Goal: Information Seeking & Learning: Learn about a topic

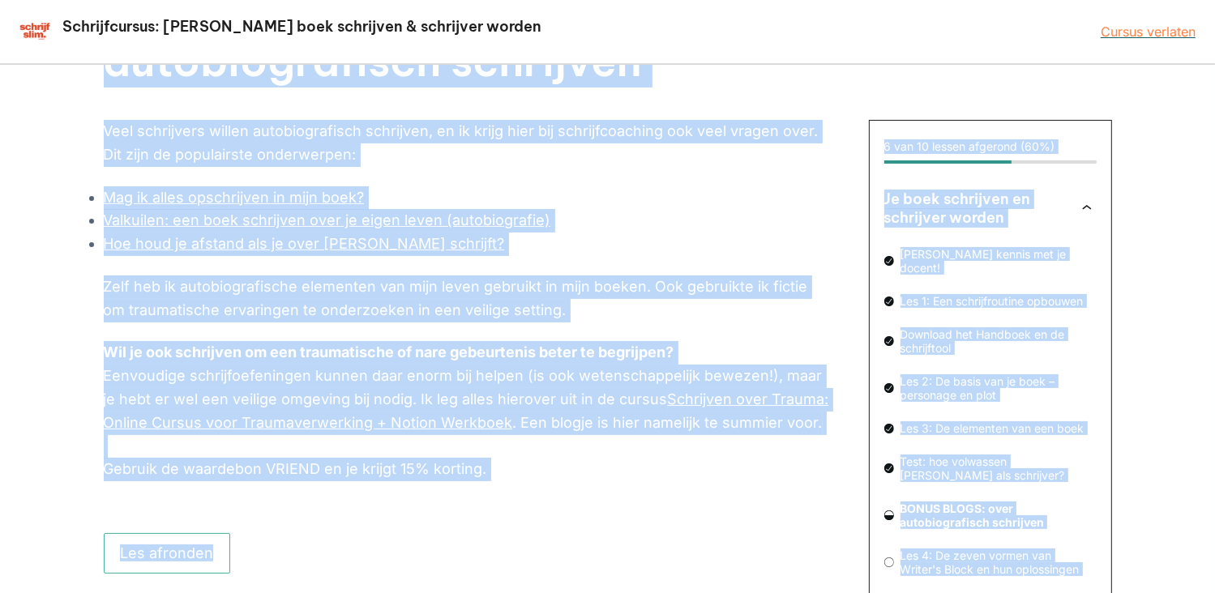
scroll to position [192, 0]
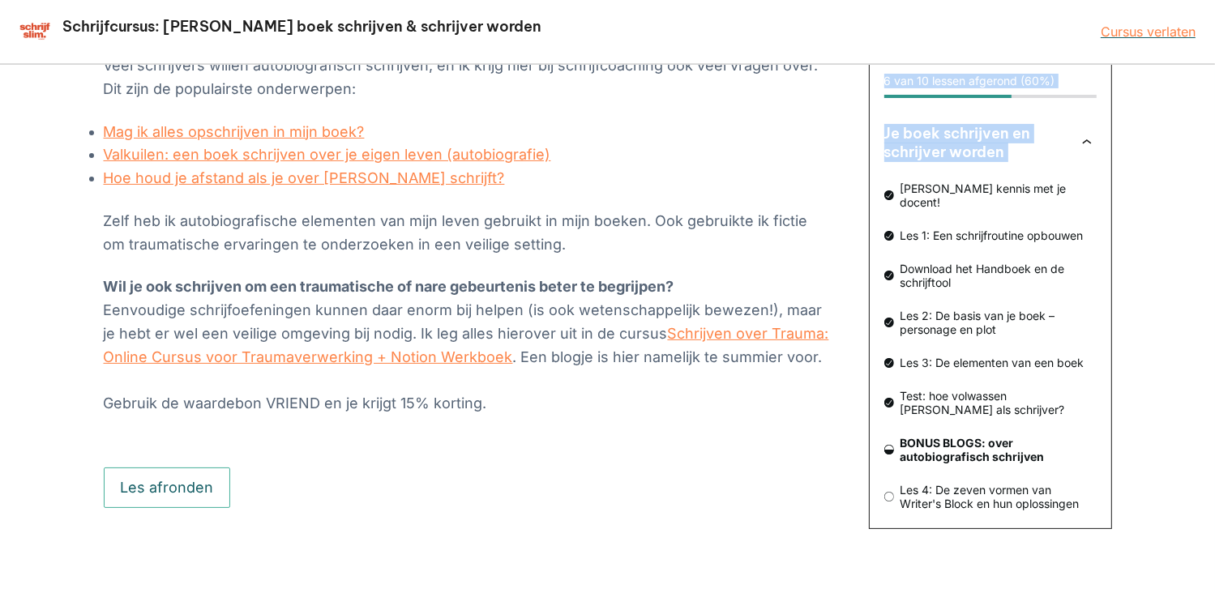
drag, startPoint x: 83, startPoint y: 129, endPoint x: 875, endPoint y: 194, distance: 794.3
click at [875, 194] on div "BONUS BLOGS: over autobiografisch schrijven 6 van 10 lessen afgerond (60%) Je b…" at bounding box center [607, 233] width 1215 height 721
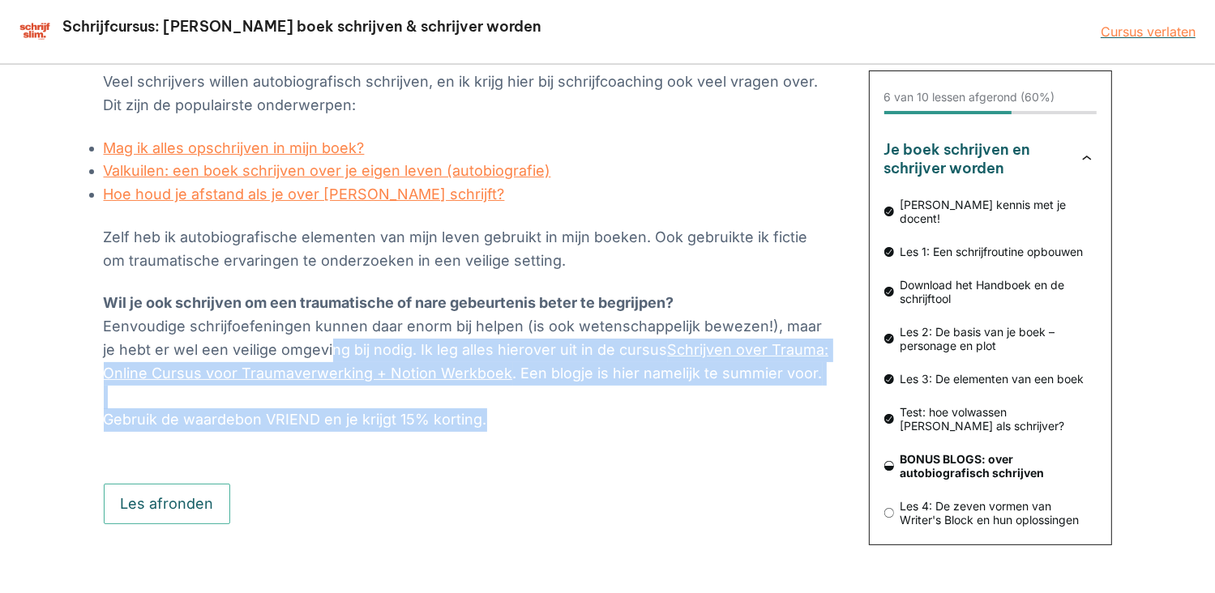
scroll to position [0, 0]
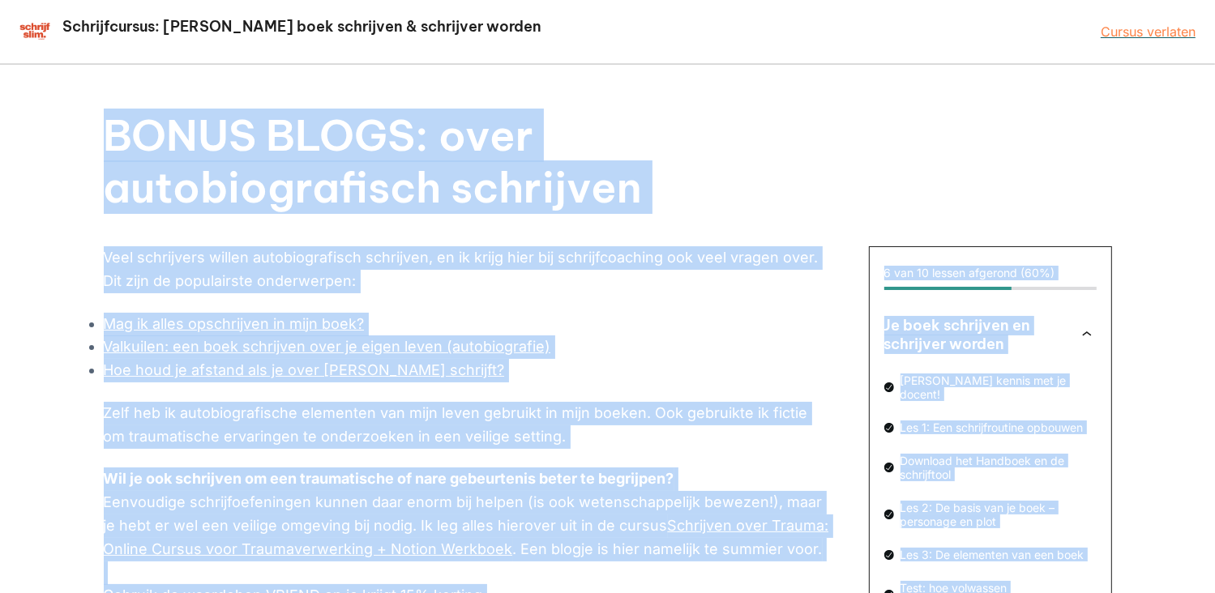
drag, startPoint x: 453, startPoint y: 399, endPoint x: 60, endPoint y: 143, distance: 469.1
click at [60, 143] on div "BONUS BLOGS: over autobiografisch schrijven 6 van 10 lessen afgerond (60%) Je b…" at bounding box center [607, 425] width 1215 height 721
copy div "LOREM IPSUM: dolo sitametconsecte adipiscin 1 eli 30 seddoe temporin (19%) Ut l…"
click at [630, 325] on li "Mag ik alles opschrijven in mijn boek?" at bounding box center [468, 324] width 729 height 23
click at [1194, 190] on div "BONUS BLOGS: over autobiografisch schrijven 6 van 10 lessen afgerond (60%) Je b…" at bounding box center [607, 425] width 1215 height 721
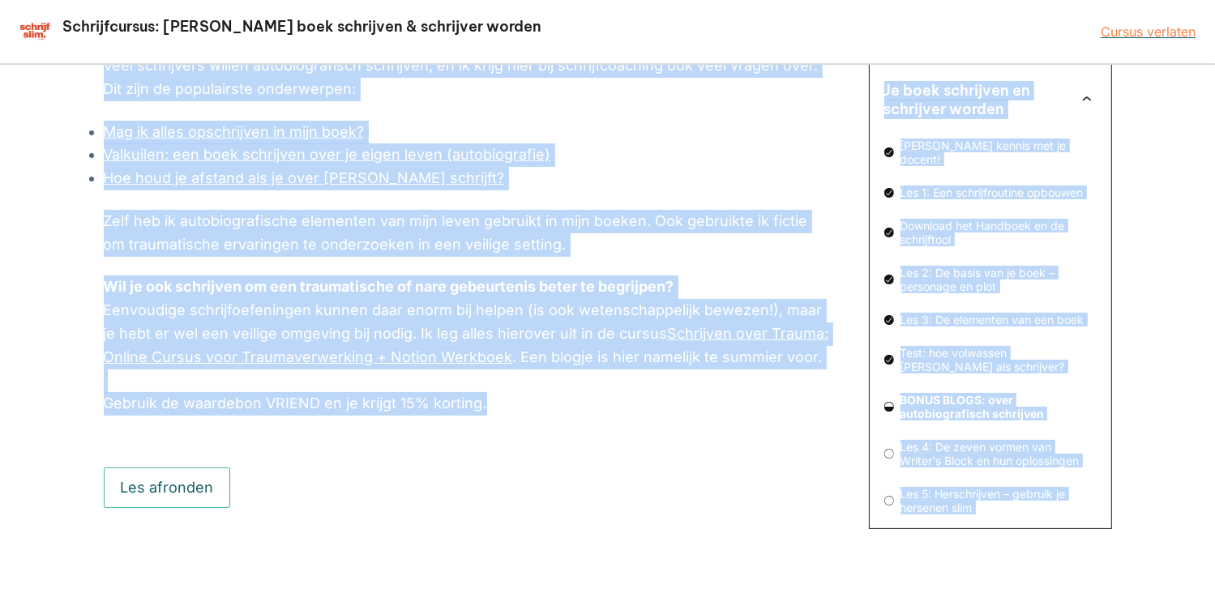
scroll to position [79, 0]
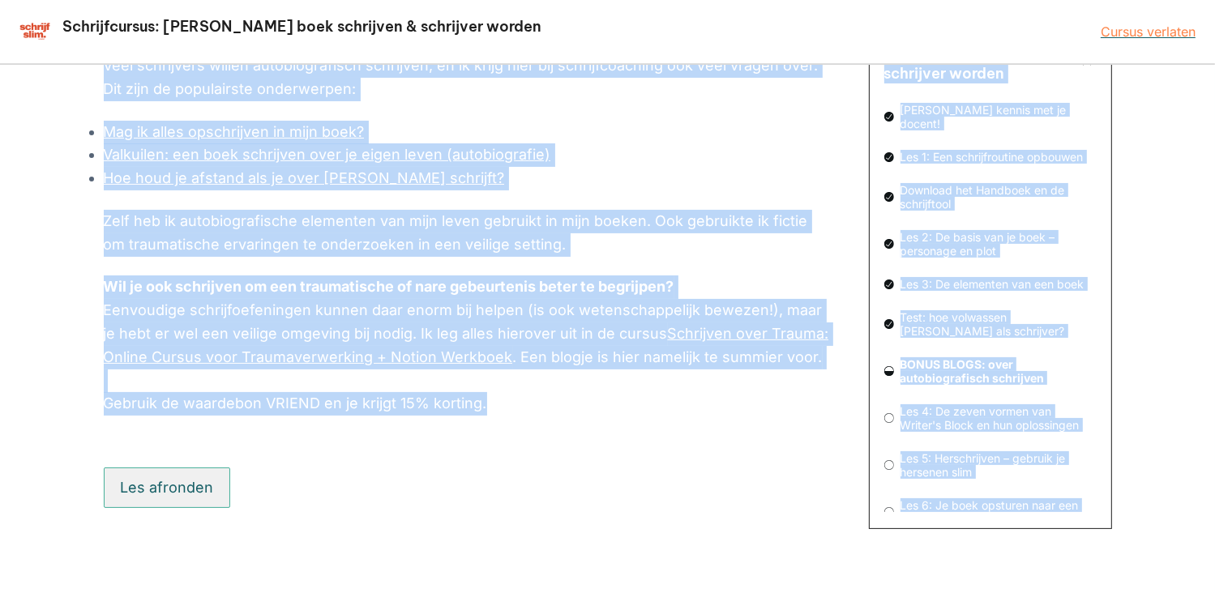
click at [190, 491] on button "Les afronden" at bounding box center [167, 488] width 127 height 41
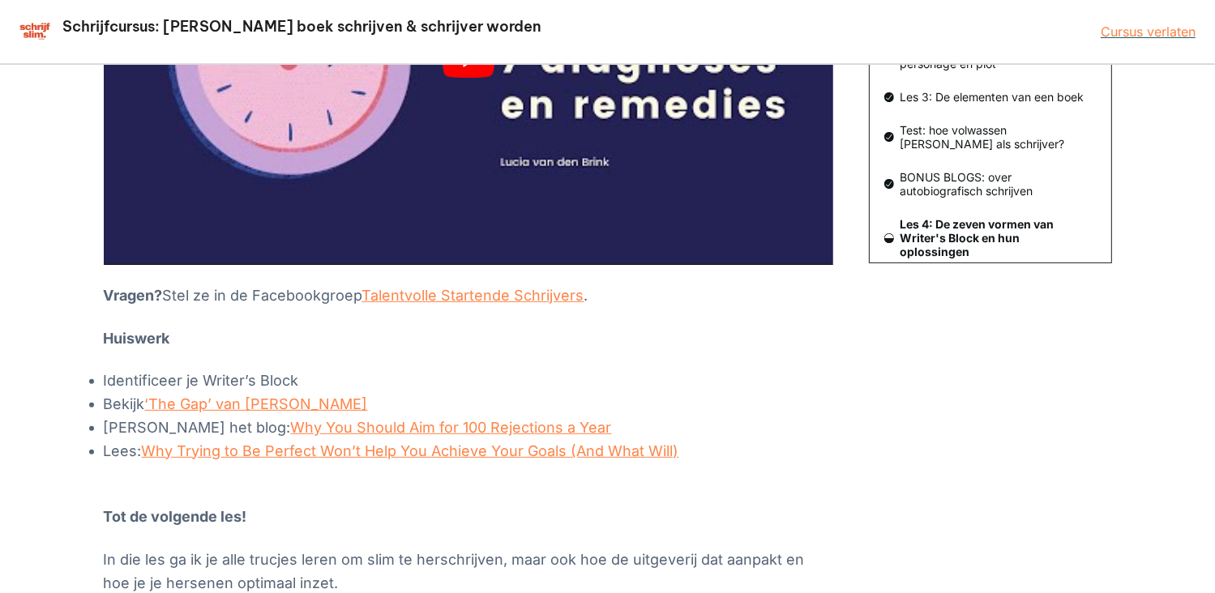
scroll to position [294, 0]
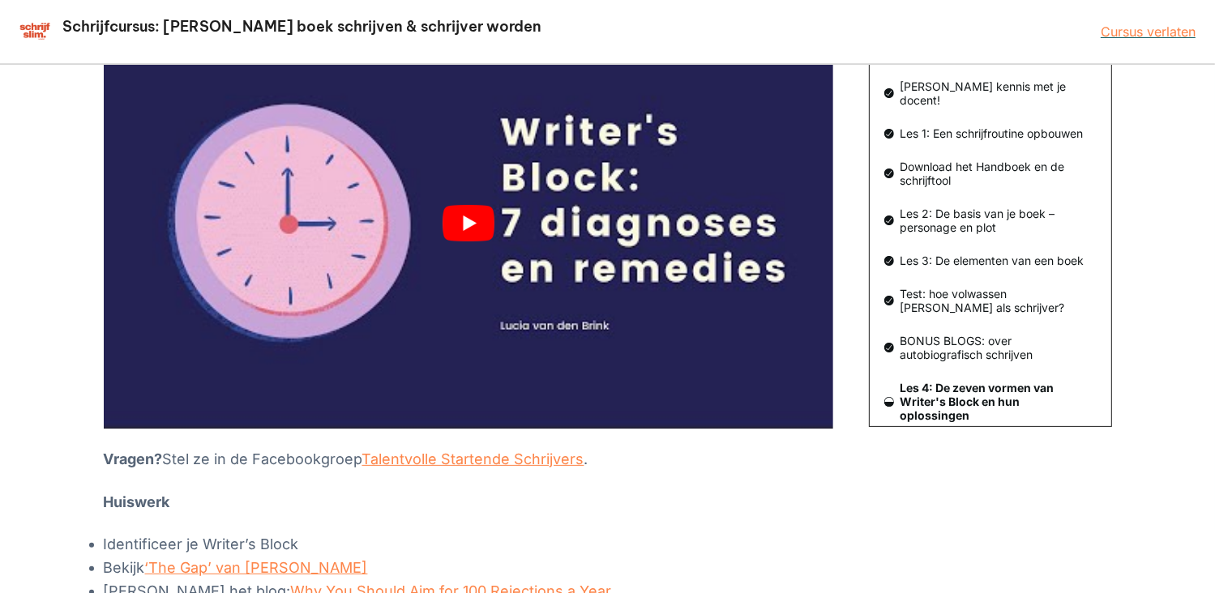
click at [470, 226] on button "play Youtube video" at bounding box center [468, 224] width 729 height 410
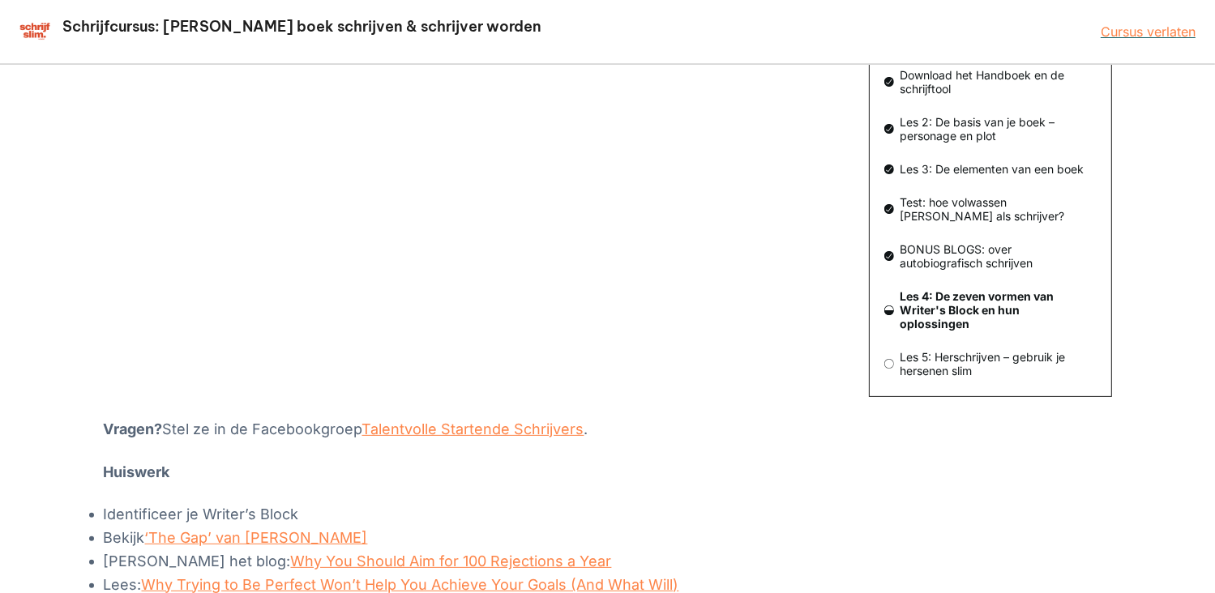
scroll to position [79, 0]
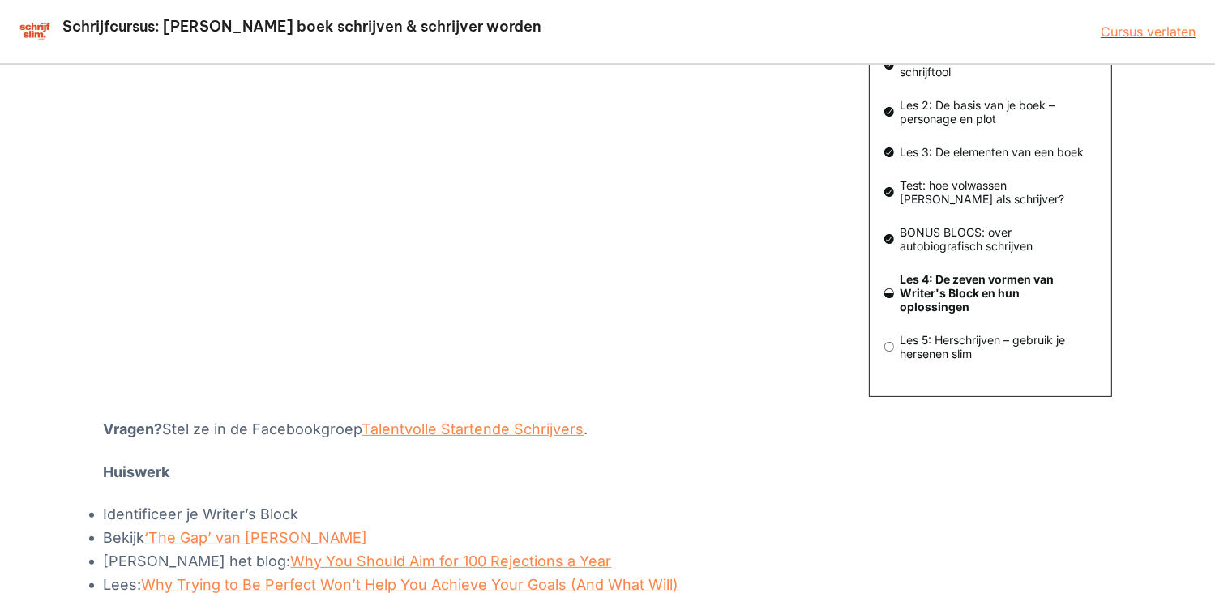
click at [725, 486] on div "Iedereen krijgt vroeg of laat last van een schrijfkwaal. Dat is niet erg, en va…" at bounding box center [468, 325] width 729 height 807
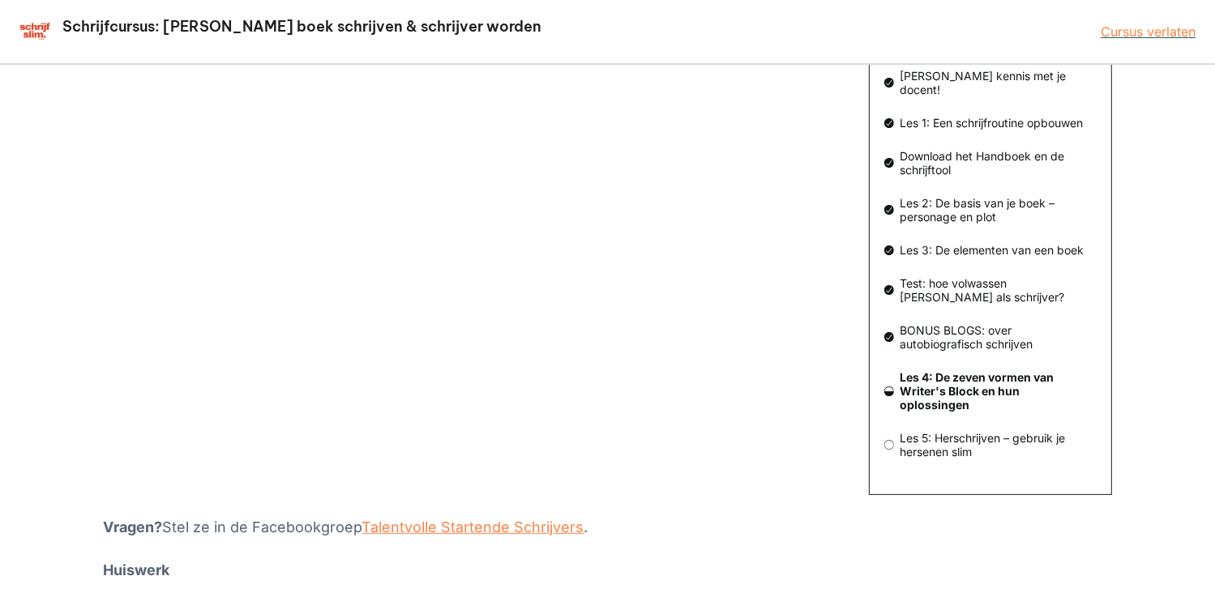
scroll to position [0, 0]
